Goal: Communication & Community: Ask a question

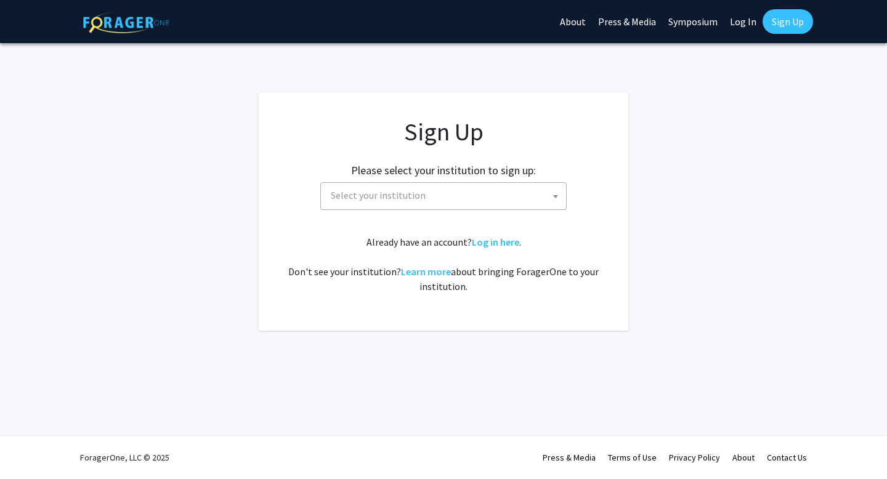
click at [544, 201] on span "Select your institution" at bounding box center [446, 195] width 240 height 25
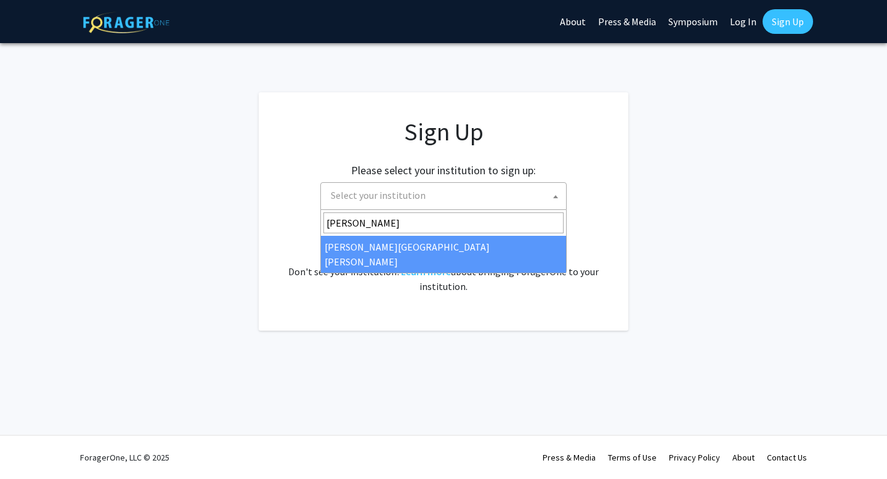
type input "john"
select select "1"
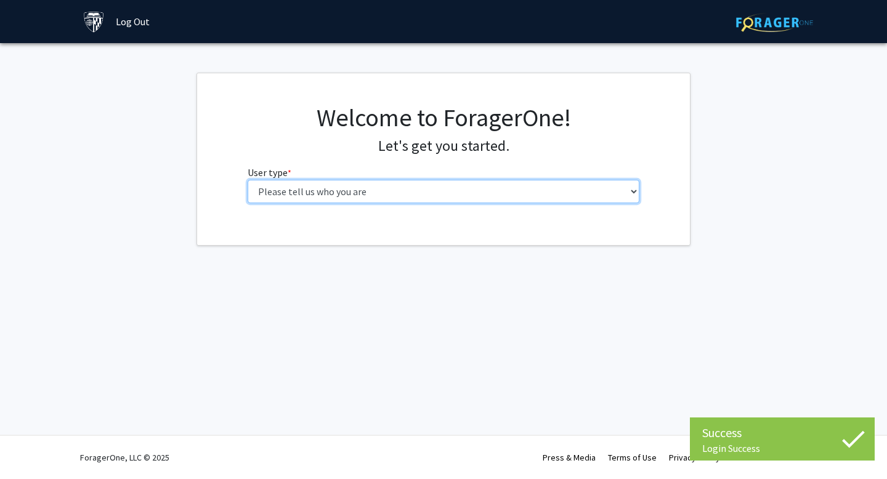
click at [546, 182] on select "Please tell us who you are Undergraduate Student Master's Student Doctoral Cand…" at bounding box center [444, 191] width 392 height 23
select select "2: masters"
click at [248, 180] on select "Please tell us who you are Undergraduate Student Master's Student Doctoral Cand…" at bounding box center [444, 191] width 392 height 23
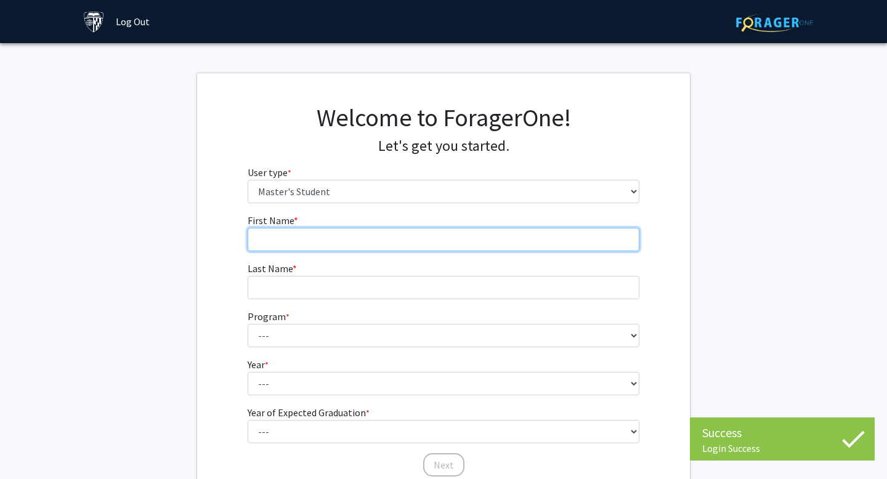
click at [396, 247] on input "First Name * required" at bounding box center [444, 239] width 392 height 23
type input "[PERSON_NAME]"
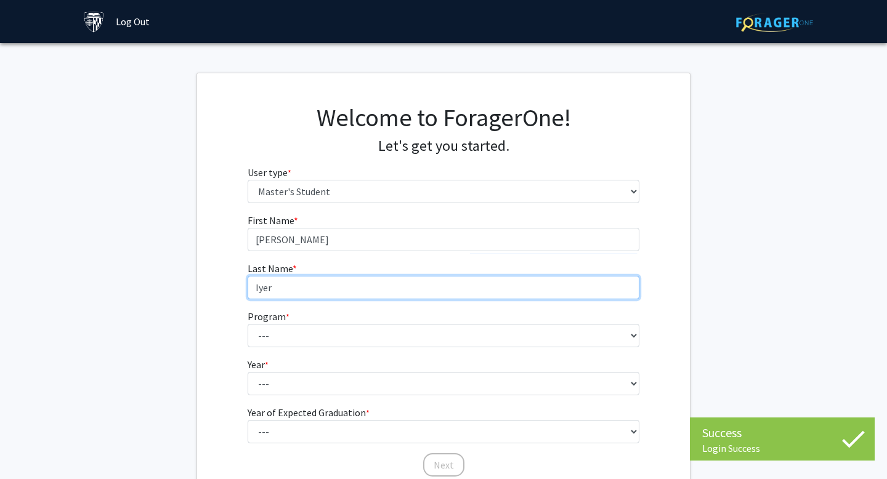
type input "Iyer"
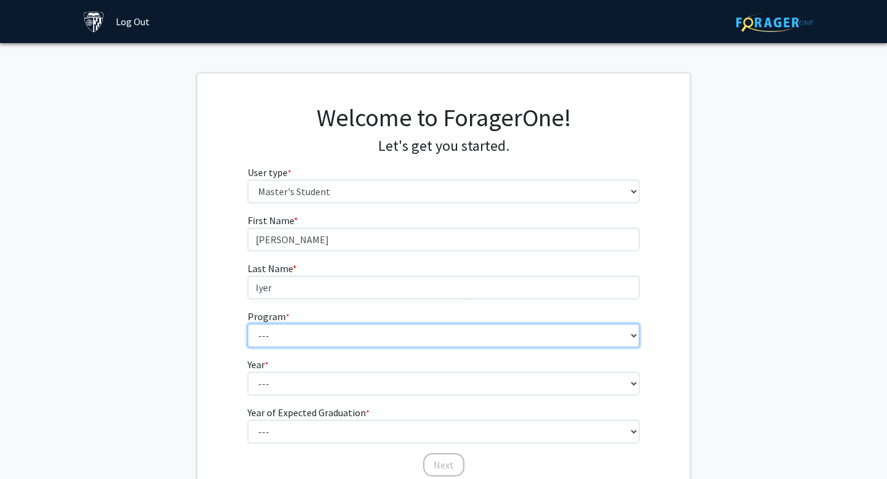
click at [308, 342] on select "--- Anatomy Education Applied and Computational Mathematics Applied Biomedical …" at bounding box center [444, 335] width 392 height 23
select select "21: 13"
click at [248, 324] on select "--- Anatomy Education Applied and Computational Mathematics Applied Biomedical …" at bounding box center [444, 335] width 392 height 23
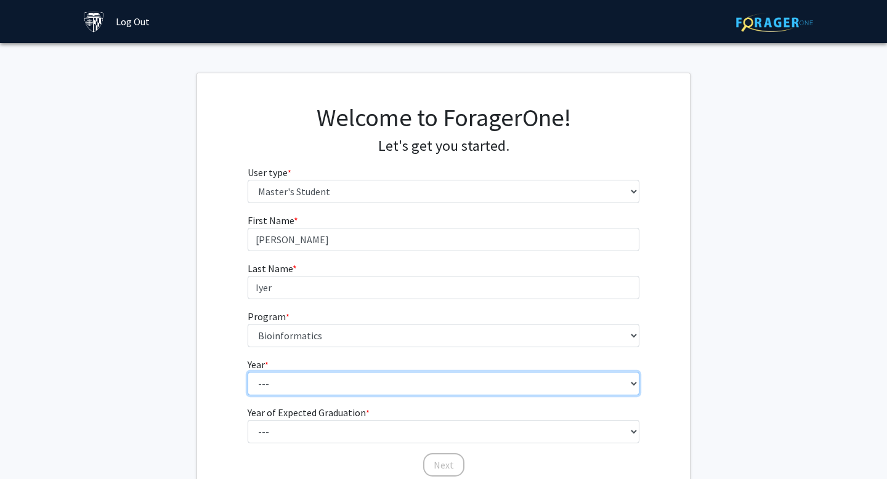
click at [299, 379] on select "--- First Year Second Year" at bounding box center [444, 383] width 392 height 23
select select "1: first_year"
click at [248, 372] on select "--- First Year Second Year" at bounding box center [444, 383] width 392 height 23
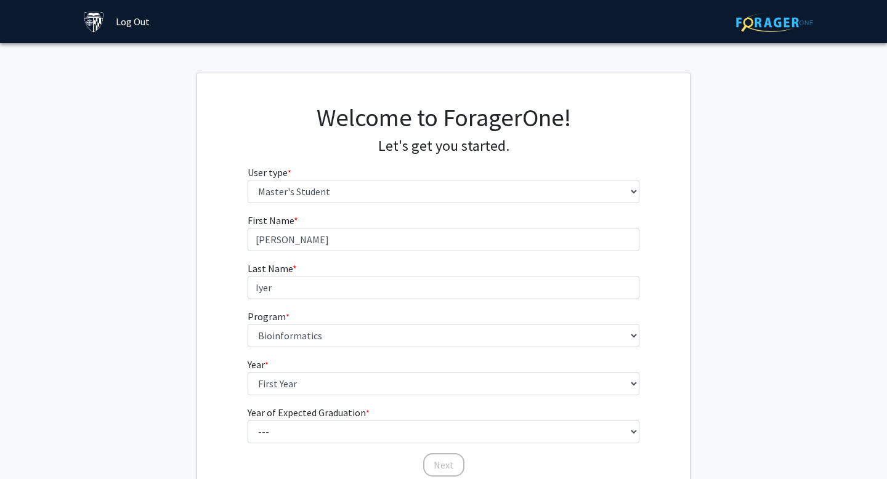
click at [220, 360] on div "First Name * required [PERSON_NAME] Last Name * required [PERSON_NAME] Program …" at bounding box center [443, 345] width 493 height 265
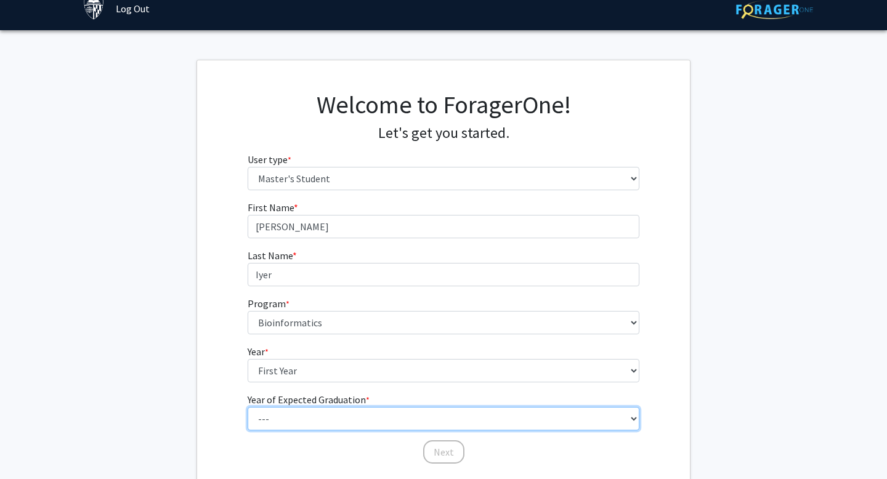
click at [291, 415] on select "--- 2025 2026 2027 2028 2029 2030 2031 2032 2033 2034" at bounding box center [444, 418] width 392 height 23
click at [248, 407] on select "--- 2025 2026 2027 2028 2029 2030 2031 2032 2033 2034" at bounding box center [444, 418] width 392 height 23
click at [264, 416] on select "--- 2025 2026 2027 2028 2029 2030 2031 2032 2033 2034" at bounding box center [444, 418] width 392 height 23
select select "3: 2027"
click at [248, 407] on select "--- 2025 2026 2027 2028 2029 2030 2031 2032 2033 2034" at bounding box center [444, 418] width 392 height 23
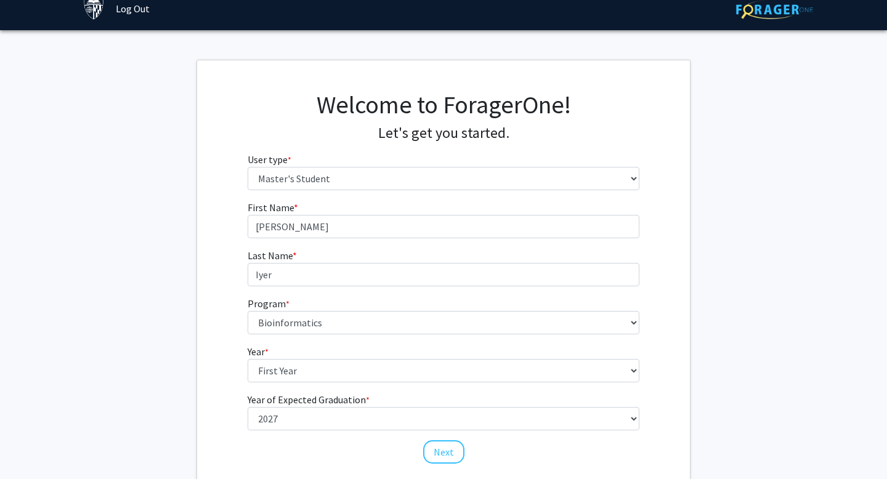
click at [229, 377] on div "First Name * required [PERSON_NAME] Last Name * required [PERSON_NAME] Program …" at bounding box center [443, 332] width 493 height 265
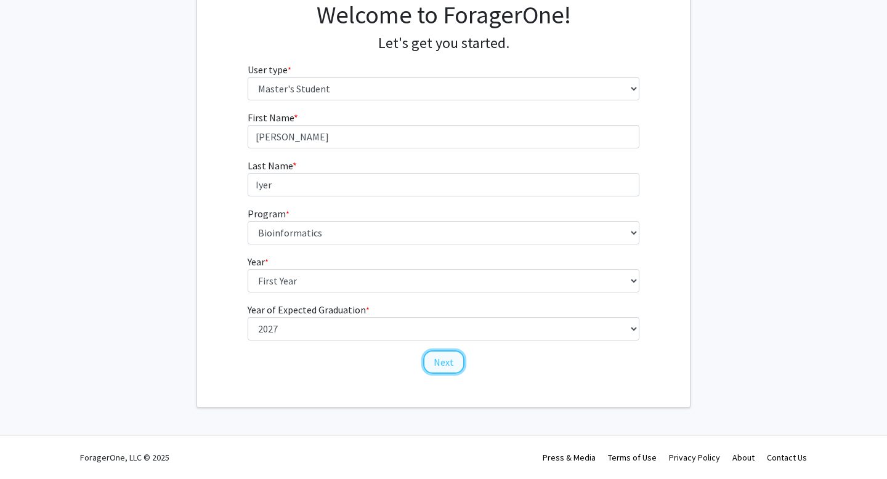
click at [429, 361] on button "Next" at bounding box center [443, 361] width 41 height 23
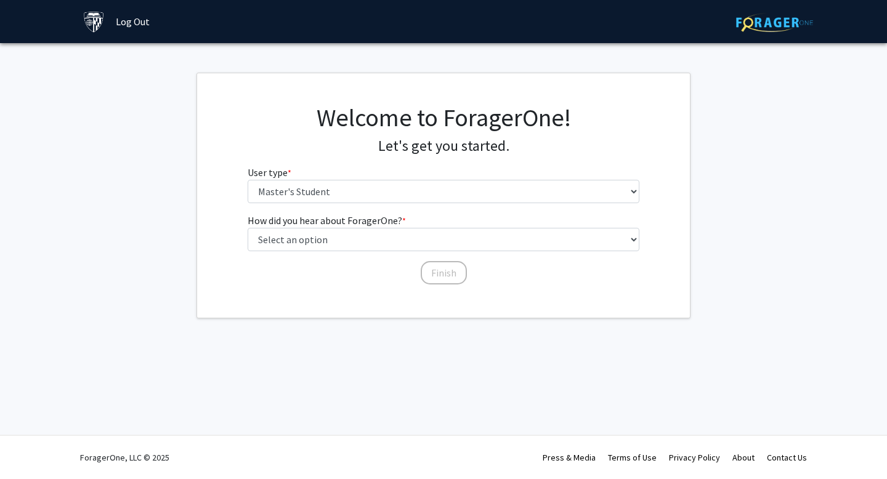
scroll to position [0, 0]
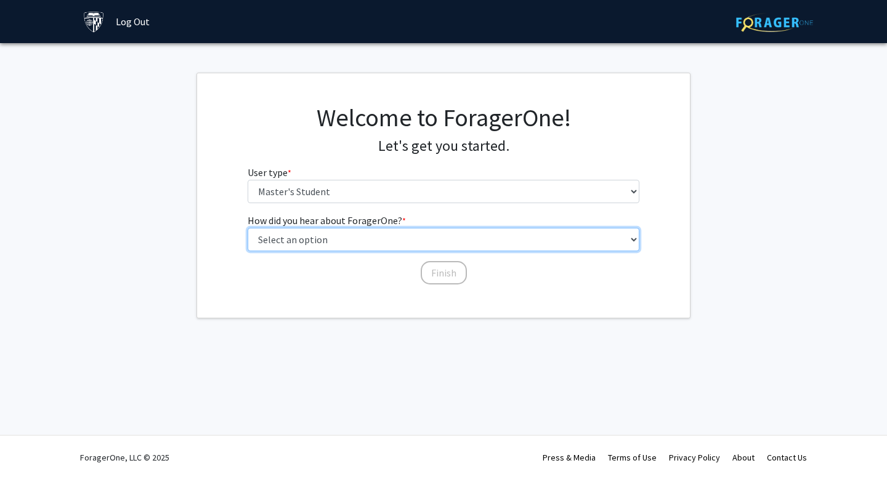
click at [359, 245] on select "Select an option Peer/student recommendation Faculty/staff recommendation Unive…" at bounding box center [444, 239] width 392 height 23
select select "3: university_website"
click at [248, 228] on select "Select an option Peer/student recommendation Faculty/staff recommendation Unive…" at bounding box center [444, 239] width 392 height 23
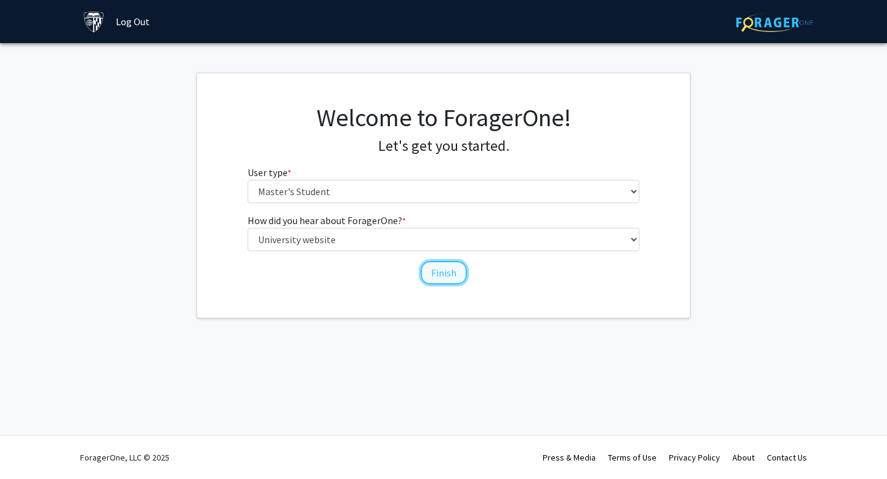
click at [439, 265] on button "Finish" at bounding box center [444, 272] width 46 height 23
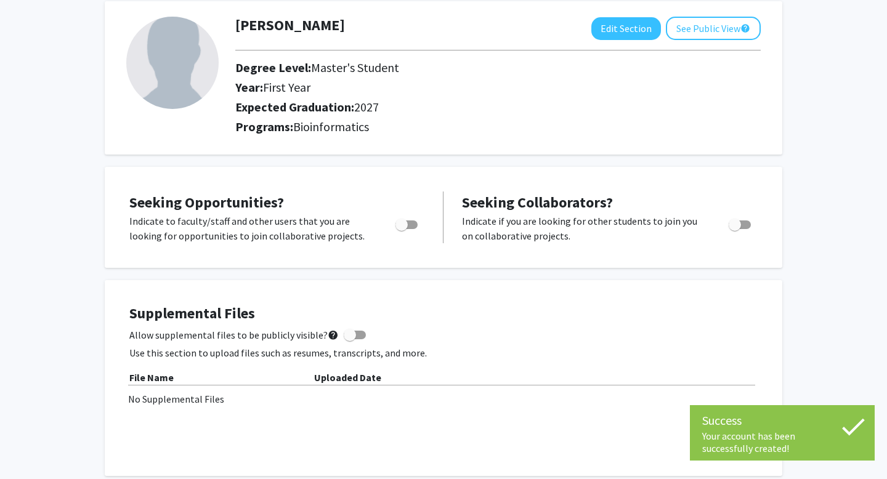
scroll to position [67, 0]
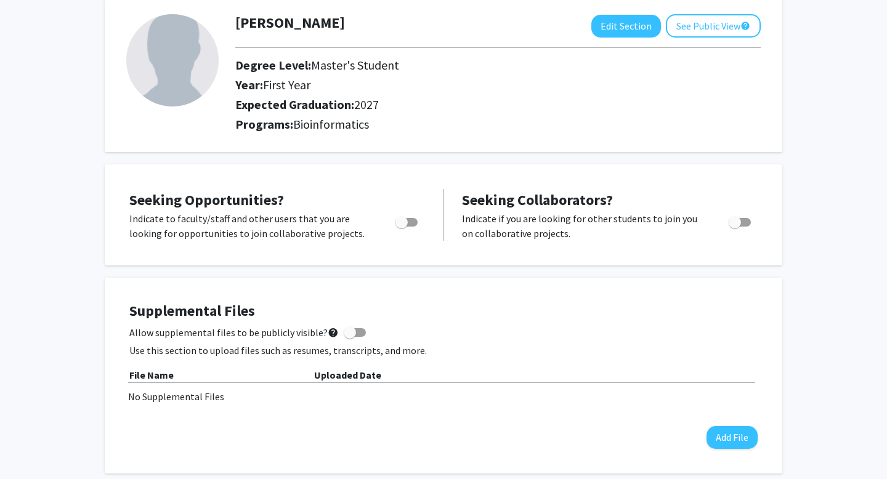
click at [420, 230] on div at bounding box center [407, 226] width 52 height 30
click at [412, 227] on label "Toggle" at bounding box center [403, 222] width 27 height 15
click at [401, 227] on input "Are you actively seeking opportunities?" at bounding box center [401, 227] width 1 height 1
checkbox input "true"
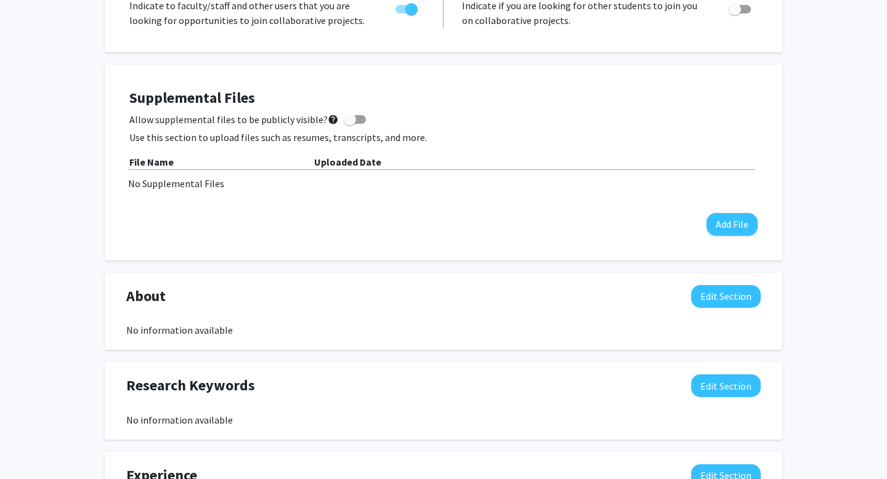
scroll to position [0, 0]
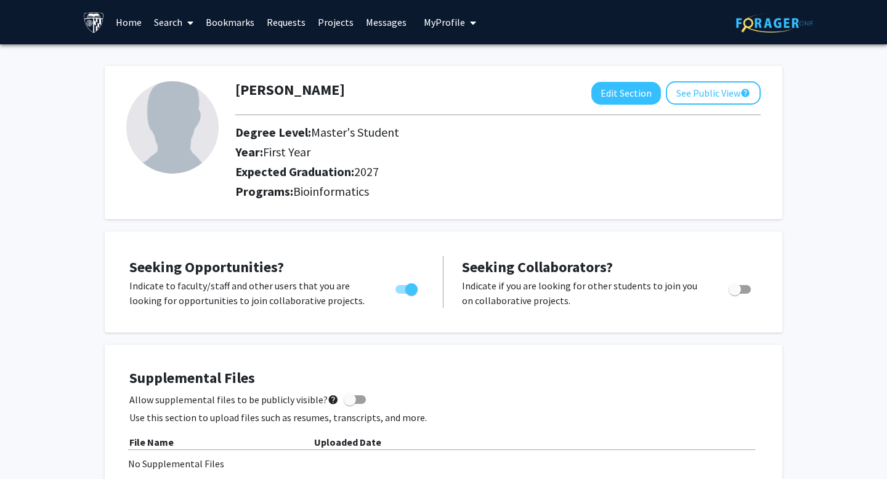
click at [333, 20] on link "Projects" at bounding box center [336, 22] width 48 height 43
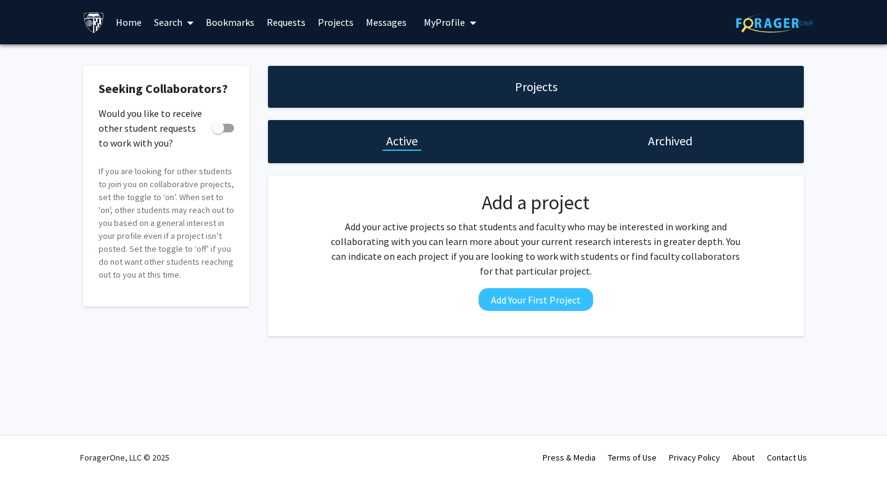
click at [182, 21] on link "Search" at bounding box center [174, 22] width 52 height 43
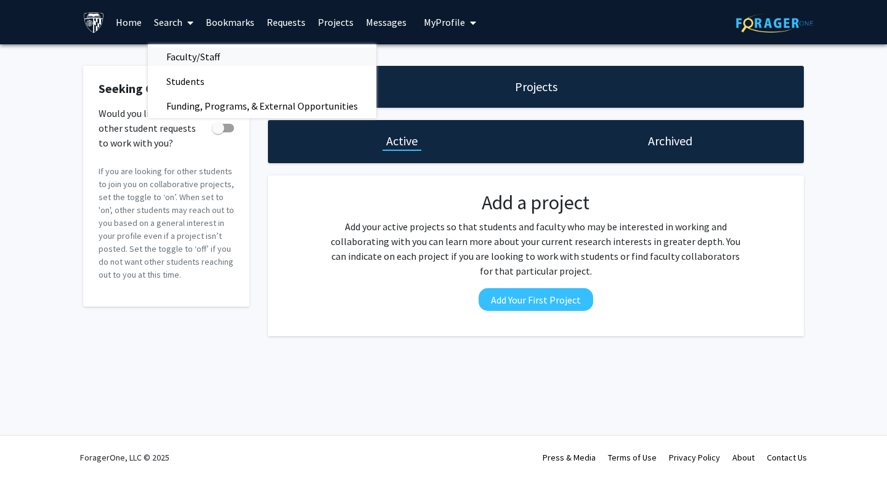
click at [190, 57] on span "Faculty/Staff" at bounding box center [193, 56] width 91 height 25
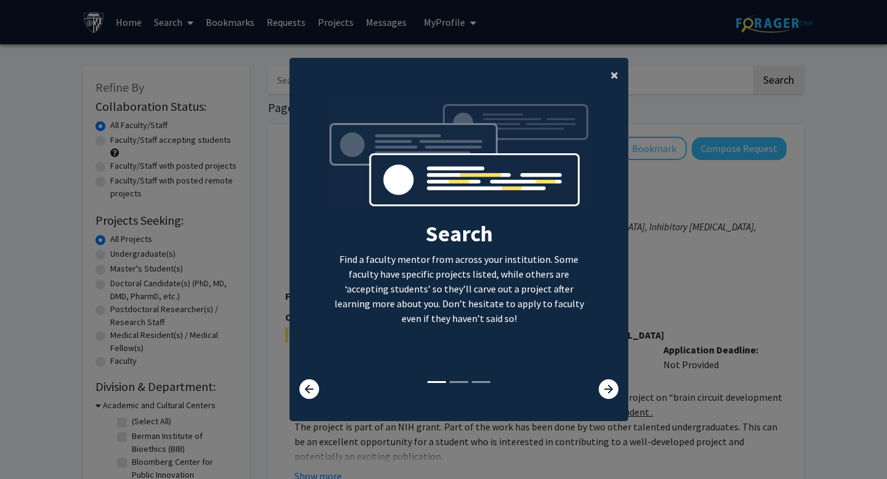
click at [617, 78] on span "×" at bounding box center [614, 74] width 8 height 19
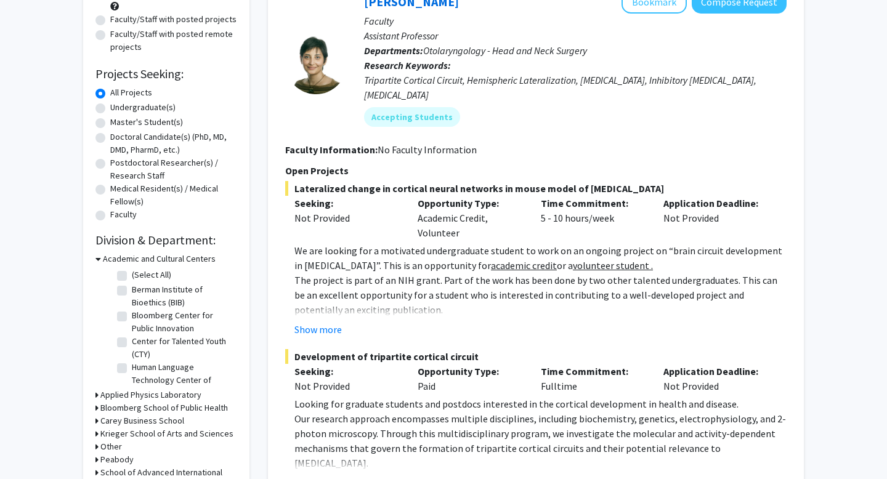
scroll to position [150, 0]
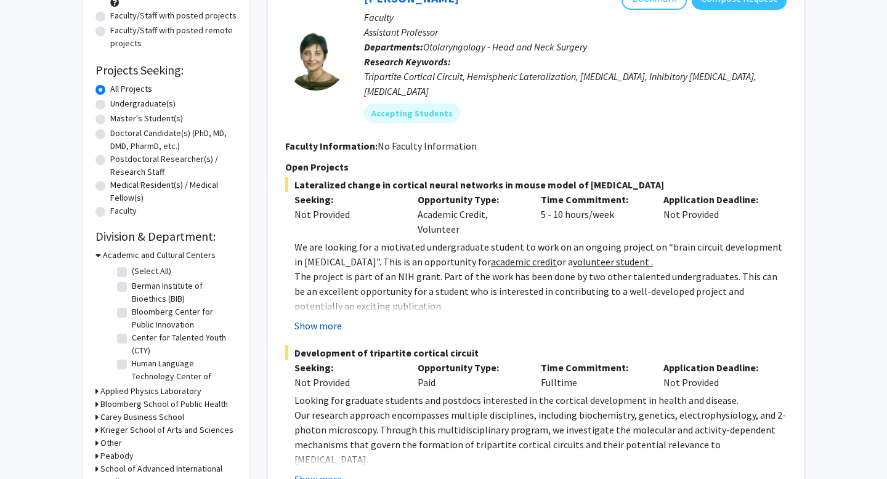
click at [335, 318] on button "Show more" at bounding box center [317, 325] width 47 height 15
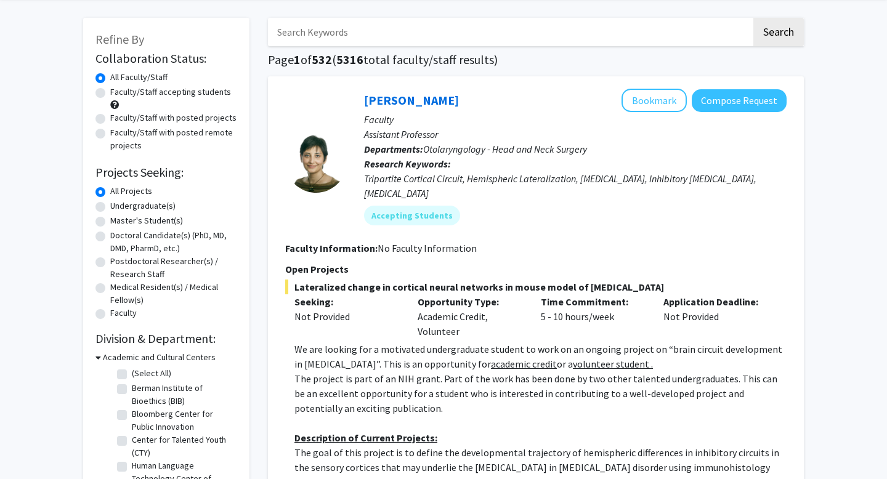
scroll to position [44, 0]
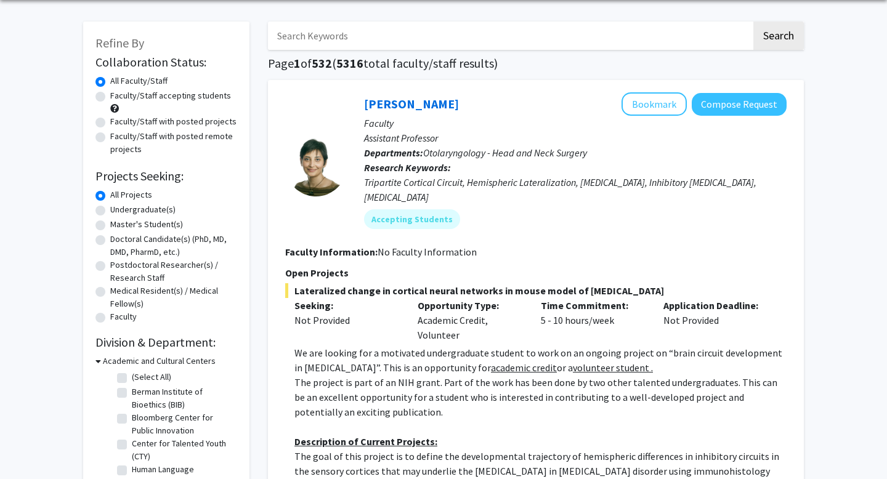
click at [424, 45] on input "Search Keywords" at bounding box center [509, 36] width 483 height 28
type input "bioinformatics"
click at [753, 22] on button "Search" at bounding box center [778, 36] width 50 height 28
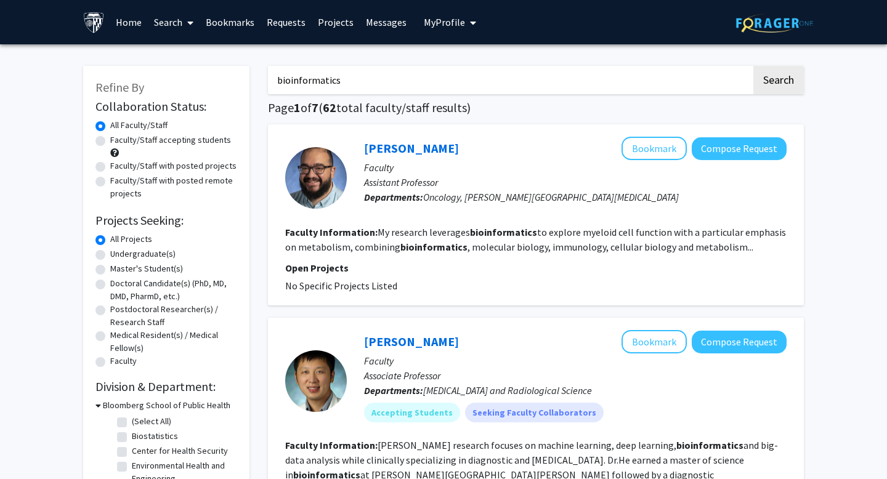
click at [108, 253] on div "Undergraduate(s)" at bounding box center [166, 255] width 142 height 15
click at [110, 256] on label "Undergraduate(s)" at bounding box center [142, 254] width 65 height 13
click at [110, 256] on input "Undergraduate(s)" at bounding box center [114, 252] width 8 height 8
radio input "true"
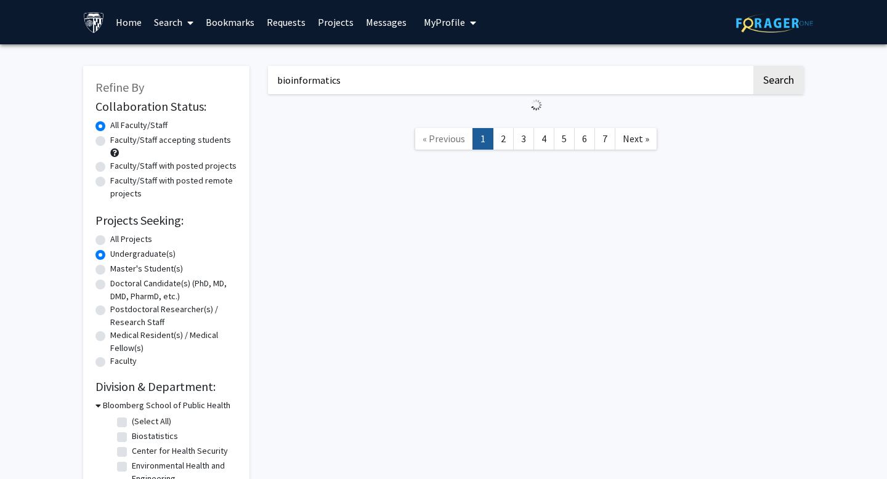
click at [110, 267] on label "Master's Student(s)" at bounding box center [146, 268] width 73 height 13
click at [110, 267] on input "Master's Student(s)" at bounding box center [114, 266] width 8 height 8
radio input "true"
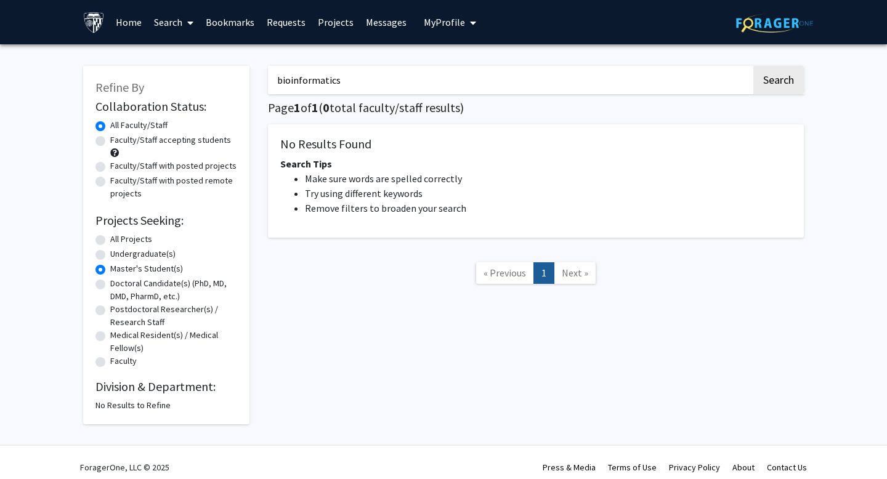
click at [110, 249] on label "Undergraduate(s)" at bounding box center [142, 254] width 65 height 13
click at [110, 249] on input "Undergraduate(s)" at bounding box center [114, 252] width 8 height 8
radio input "true"
click at [110, 237] on label "All Projects" at bounding box center [131, 239] width 42 height 13
click at [110, 237] on input "All Projects" at bounding box center [114, 237] width 8 height 8
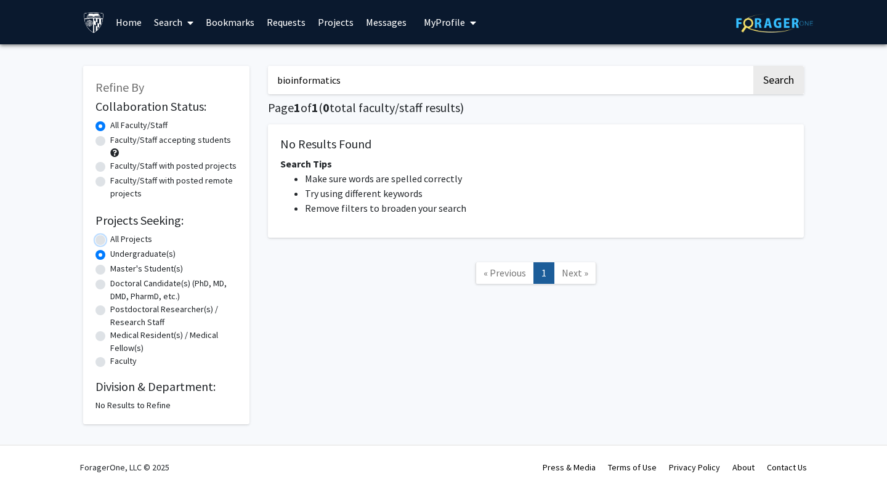
radio input "true"
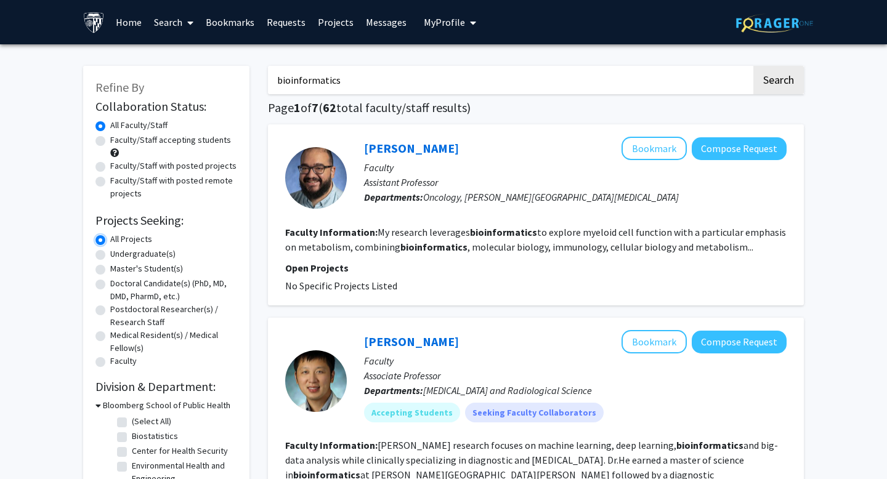
scroll to position [1, 0]
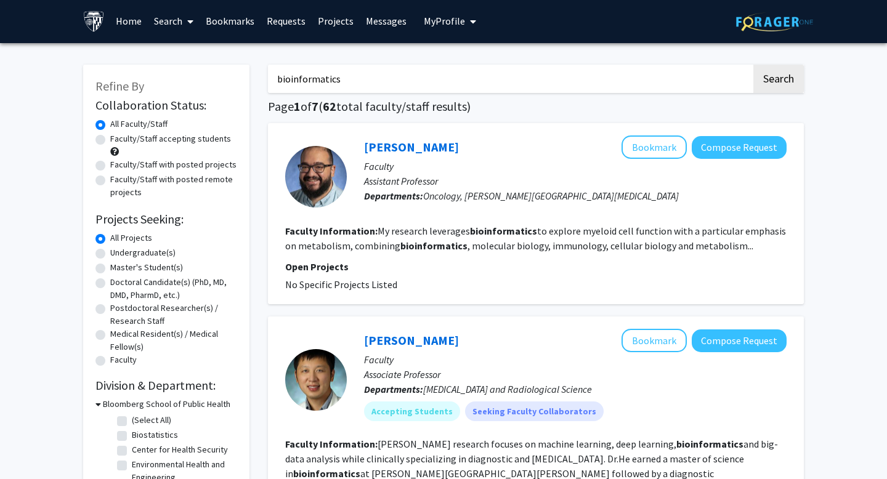
click at [110, 139] on label "Faculty/Staff accepting students" at bounding box center [170, 138] width 121 height 13
click at [110, 139] on input "Faculty/Staff accepting students" at bounding box center [114, 136] width 8 height 8
radio input "true"
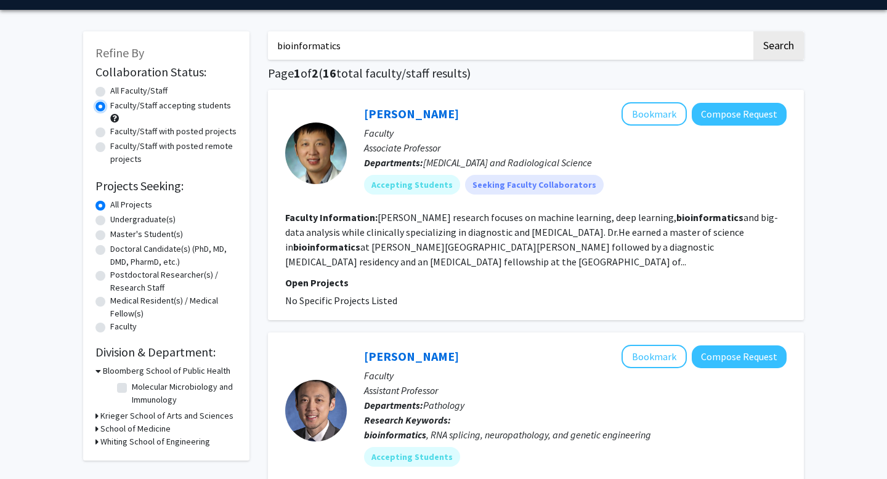
scroll to position [30, 0]
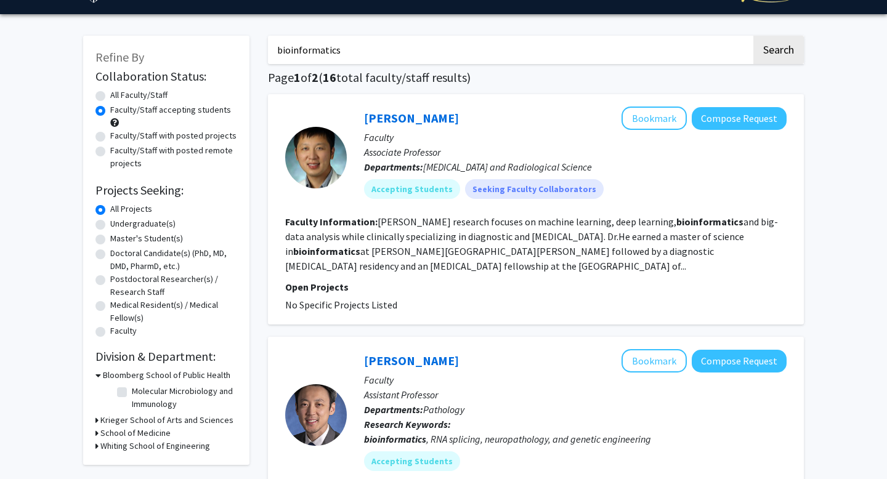
click at [417, 283] on p "Open Projects" at bounding box center [535, 287] width 501 height 15
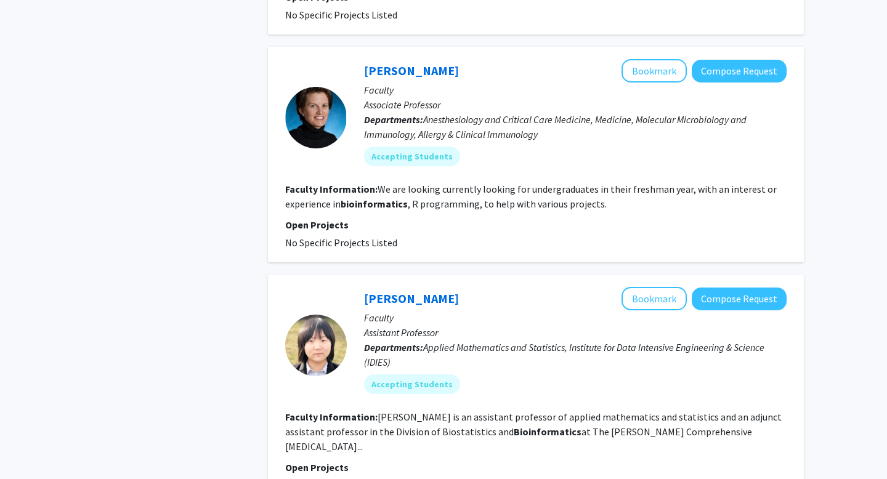
scroll to position [2106, 0]
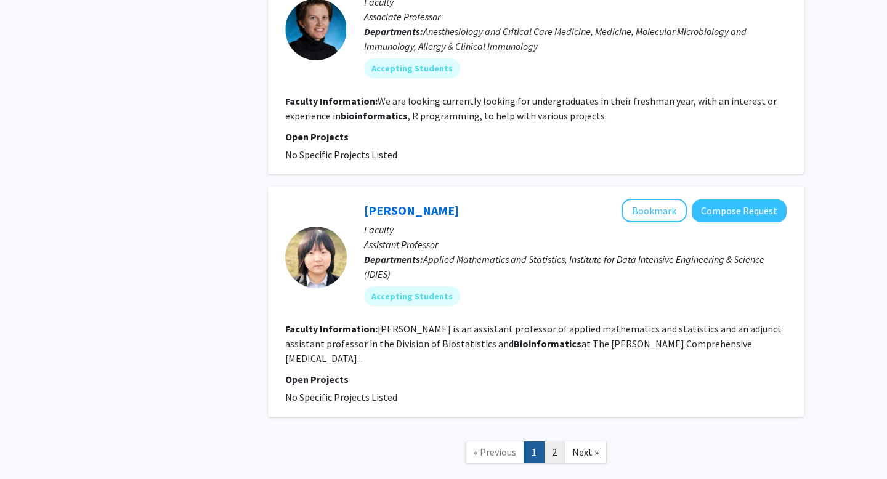
click at [554, 441] on link "2" at bounding box center [554, 452] width 21 height 22
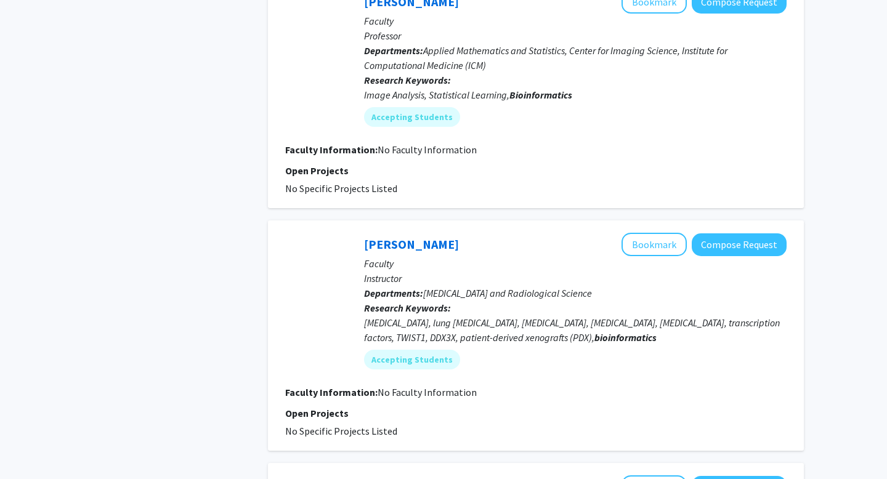
scroll to position [1166, 0]
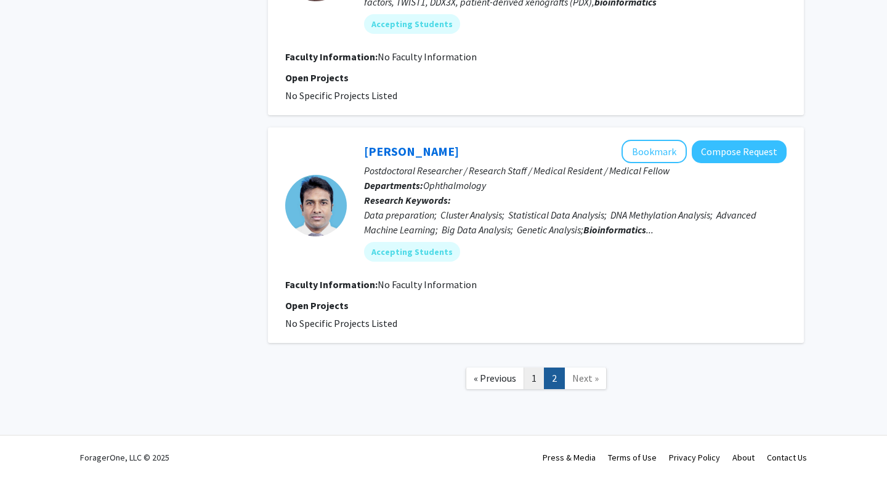
click at [536, 374] on link "1" at bounding box center [533, 379] width 21 height 22
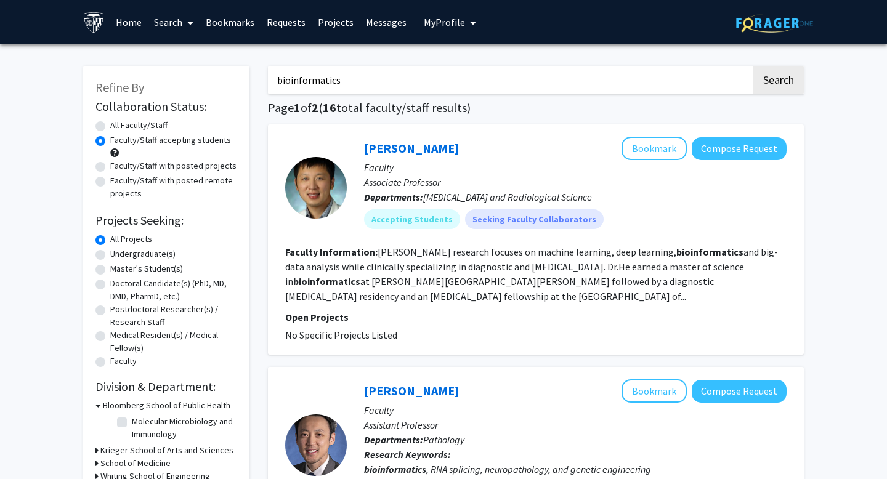
click at [366, 80] on input "bioinformatics" at bounding box center [509, 80] width 483 height 28
click at [787, 71] on button "Search" at bounding box center [778, 80] width 50 height 28
radio input "true"
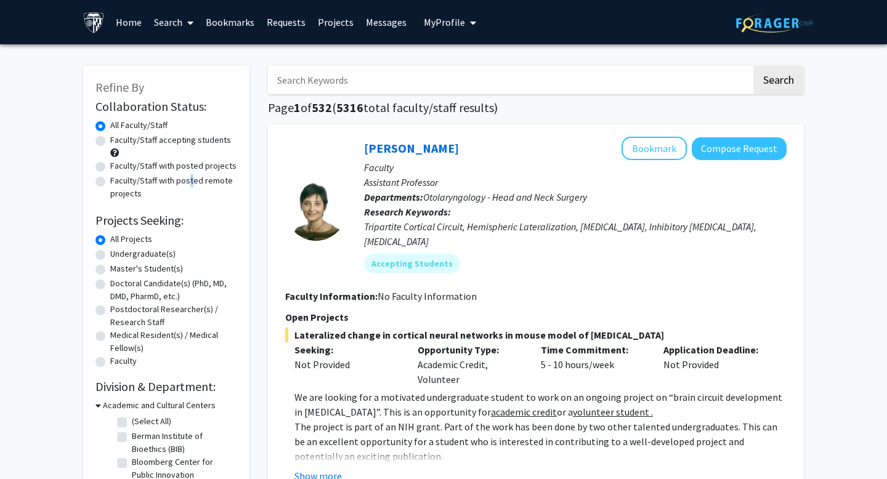
click at [186, 182] on label "Faculty/Staff with posted remote projects" at bounding box center [173, 187] width 127 height 26
click at [110, 182] on label "Faculty/Staff with posted remote projects" at bounding box center [173, 187] width 127 height 26
click at [110, 182] on input "Faculty/Staff with posted remote projects" at bounding box center [114, 178] width 8 height 8
radio input "true"
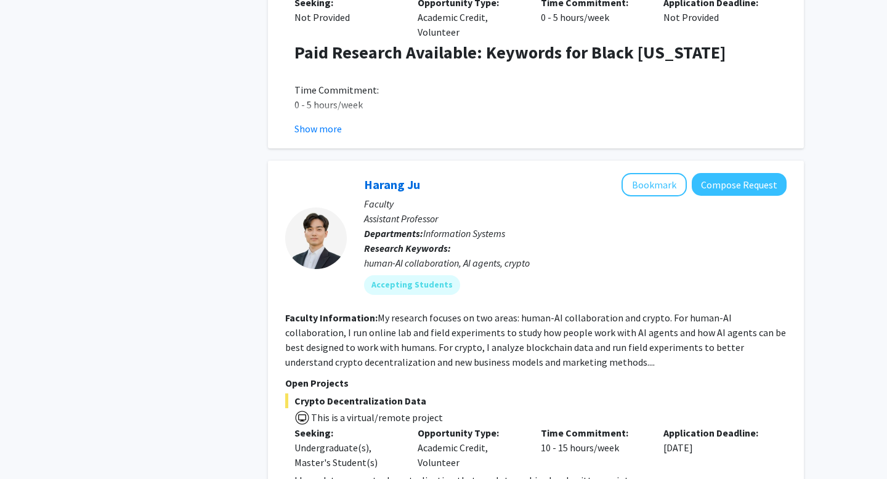
scroll to position [484, 0]
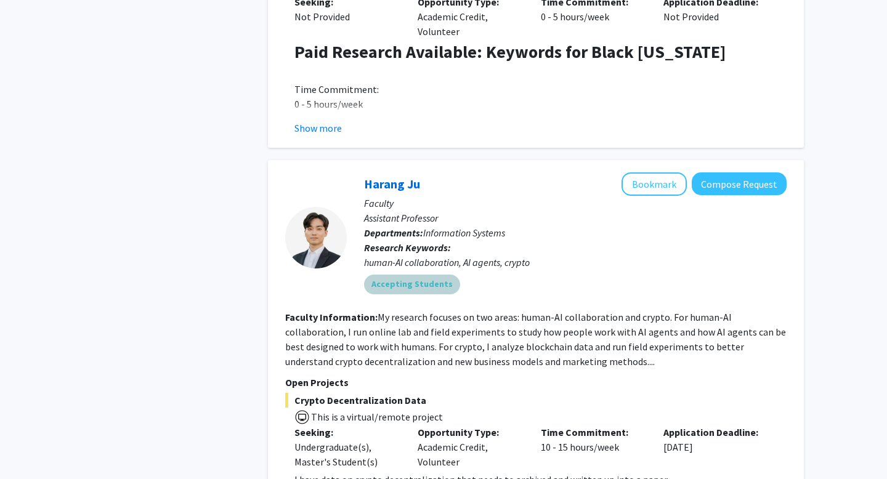
click at [495, 275] on div "Accepting Students" at bounding box center [574, 284] width 427 height 25
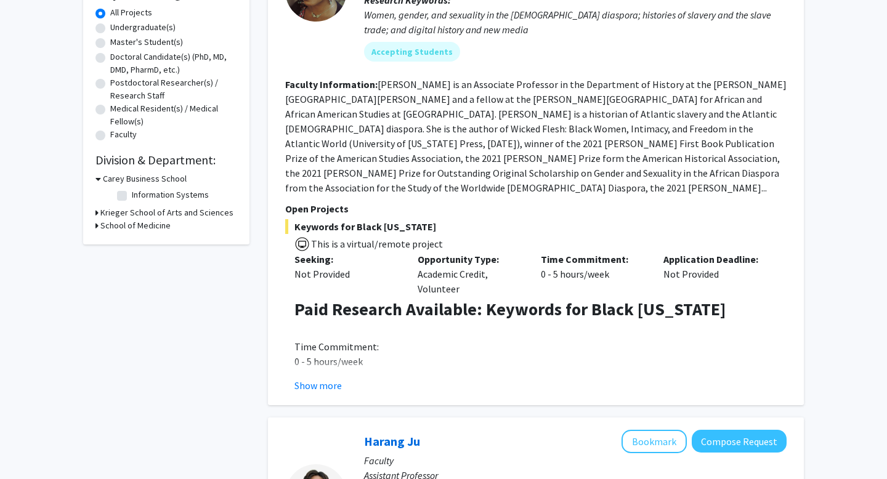
scroll to position [0, 0]
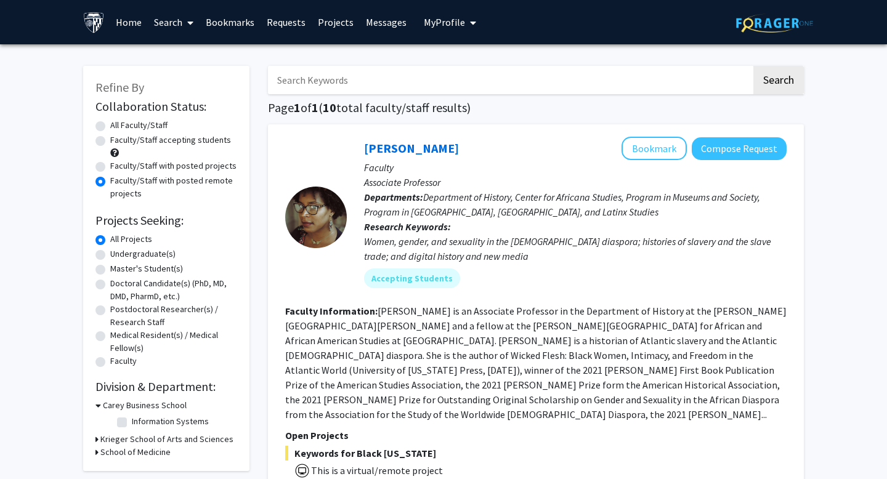
click at [513, 87] on input "Search Keywords" at bounding box center [509, 80] width 483 height 28
click at [110, 140] on label "Faculty/Staff accepting students" at bounding box center [170, 140] width 121 height 13
click at [110, 140] on input "Faculty/Staff accepting students" at bounding box center [114, 138] width 8 height 8
radio input "true"
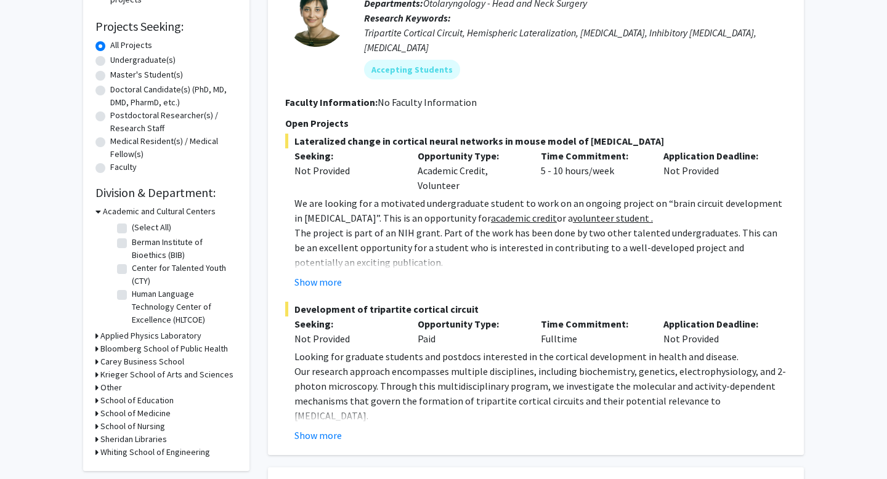
scroll to position [193, 0]
click at [320, 429] on button "Show more" at bounding box center [317, 436] width 47 height 15
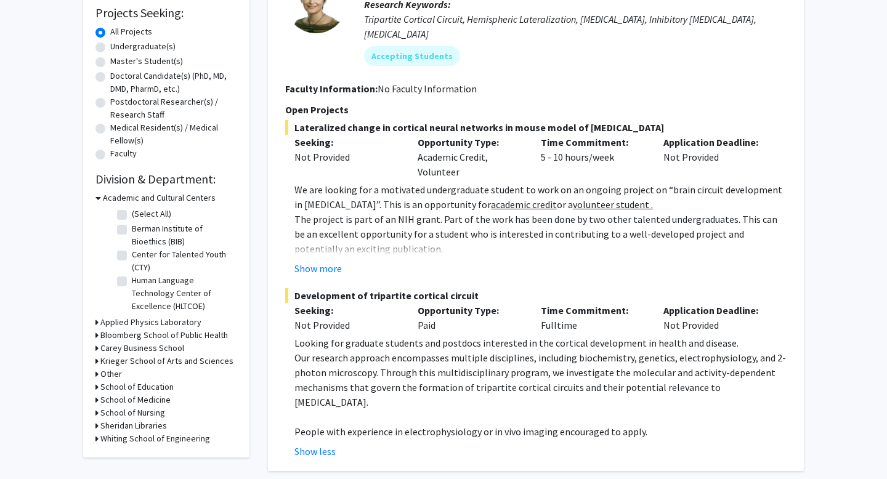
scroll to position [0, 0]
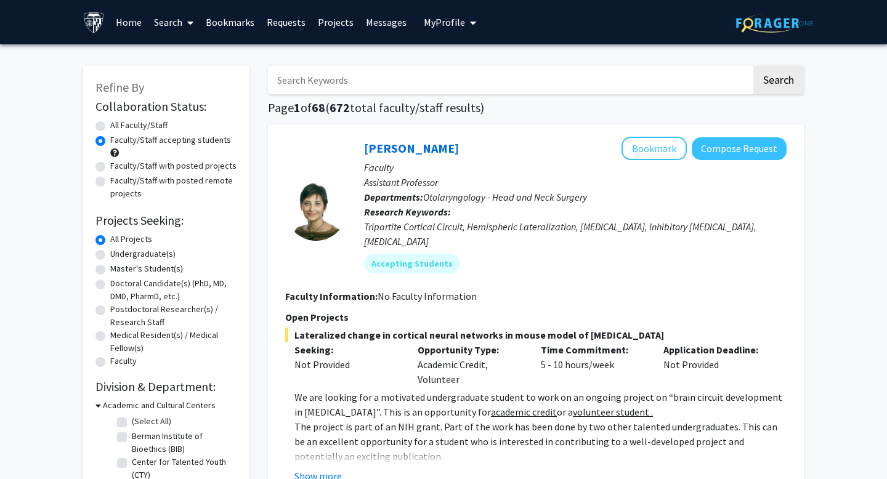
click at [189, 25] on icon at bounding box center [190, 23] width 6 height 10
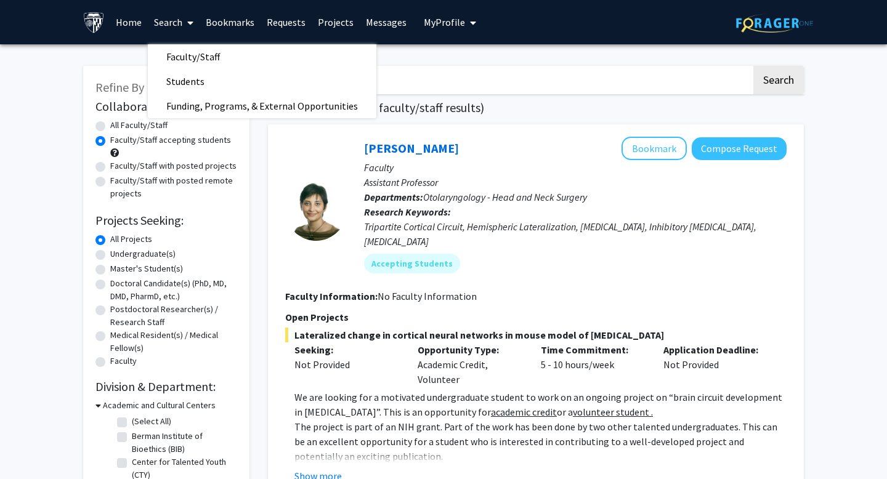
click at [189, 25] on icon at bounding box center [190, 23] width 6 height 10
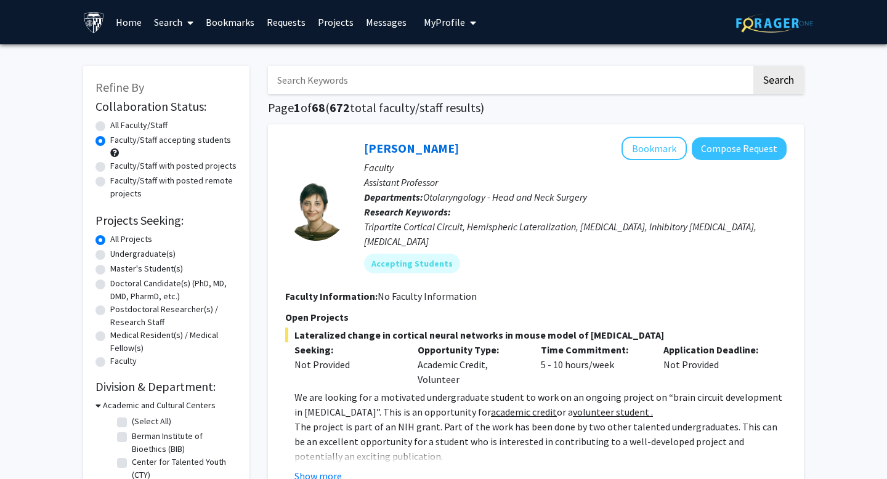
click at [189, 25] on icon at bounding box center [190, 23] width 6 height 10
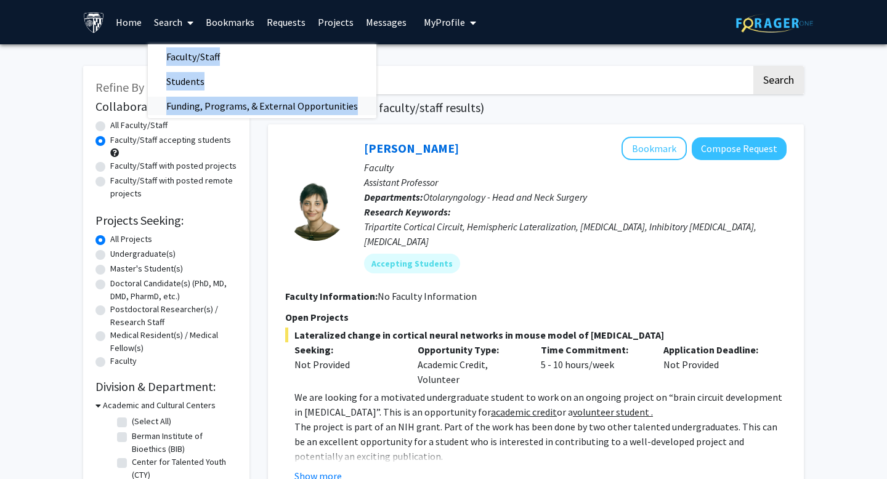
click at [196, 104] on span "Funding, Programs, & External Opportunities" at bounding box center [262, 106] width 228 height 25
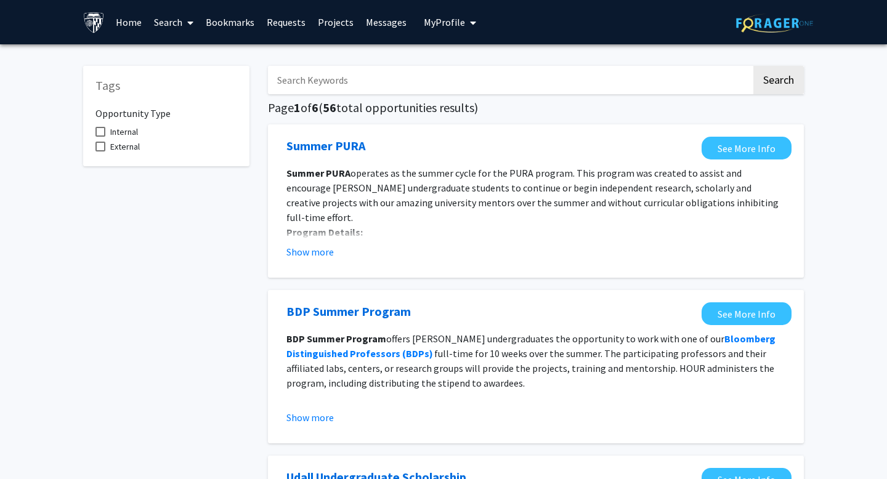
click at [133, 20] on link "Home" at bounding box center [129, 22] width 38 height 43
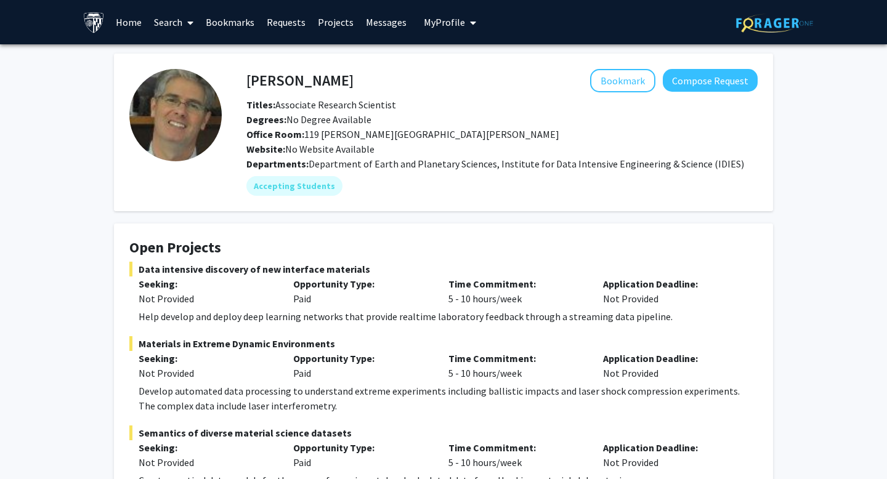
click at [470, 132] on div "Office Room: 119 Malone Hall" at bounding box center [502, 134] width 530 height 15
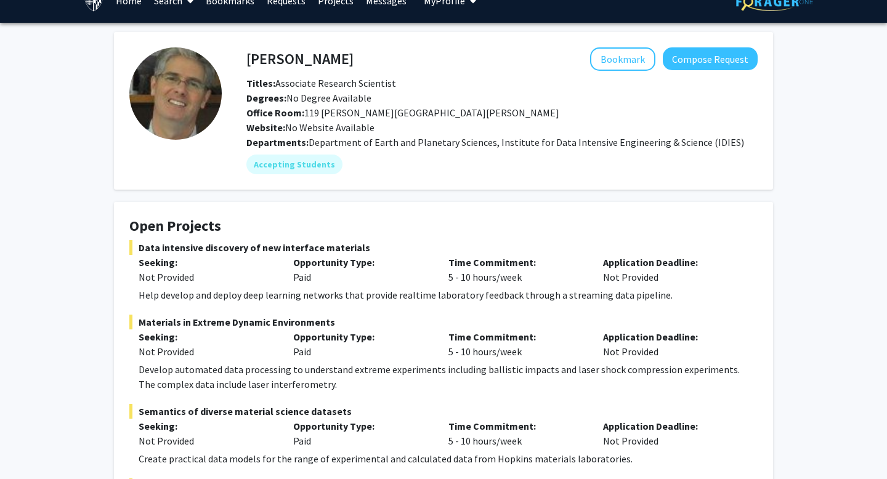
scroll to position [27, 0]
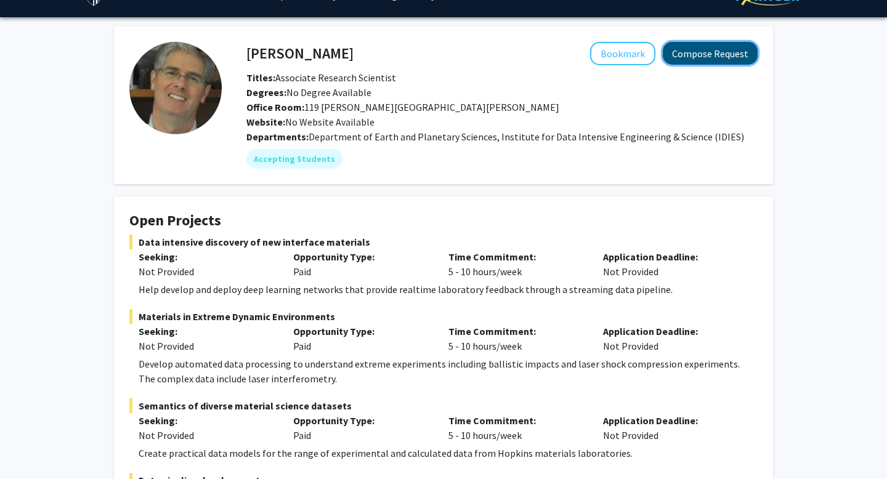
click at [677, 59] on button "Compose Request" at bounding box center [710, 53] width 95 height 23
